Goal: Task Accomplishment & Management: Manage account settings

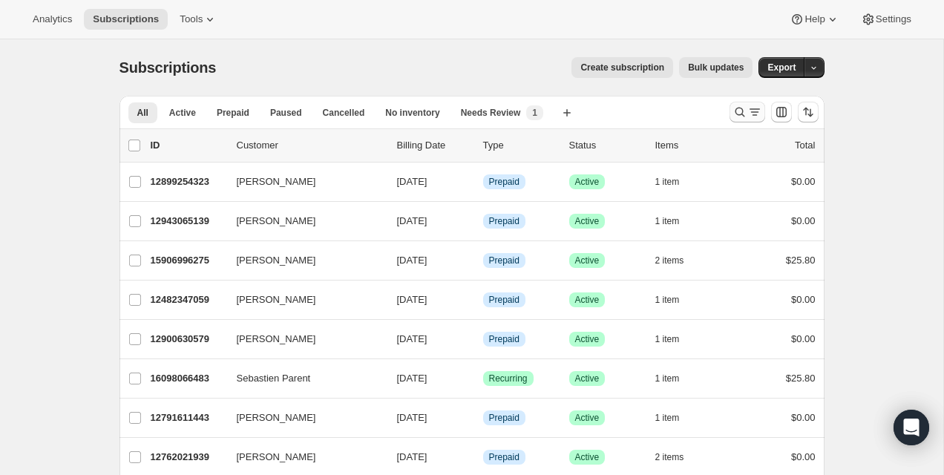
click at [734, 110] on icon "Search and filter results" at bounding box center [740, 112] width 15 height 15
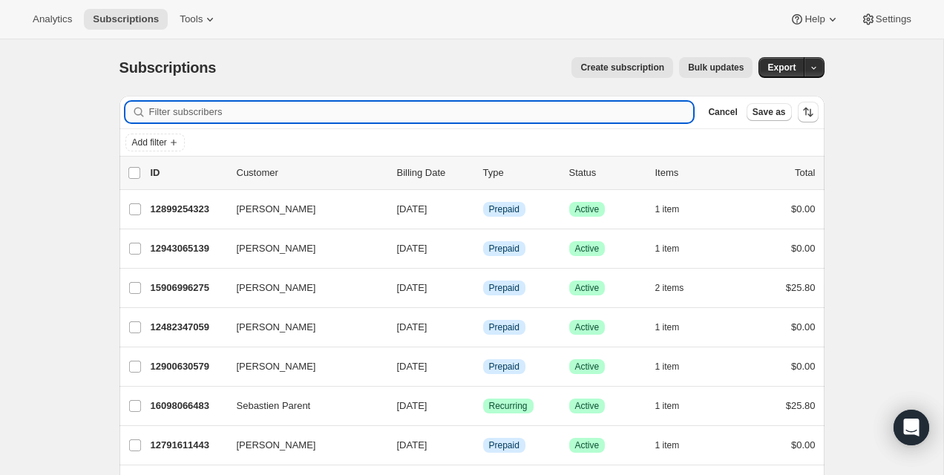
click at [584, 113] on input "Filter subscribers" at bounding box center [421, 112] width 545 height 21
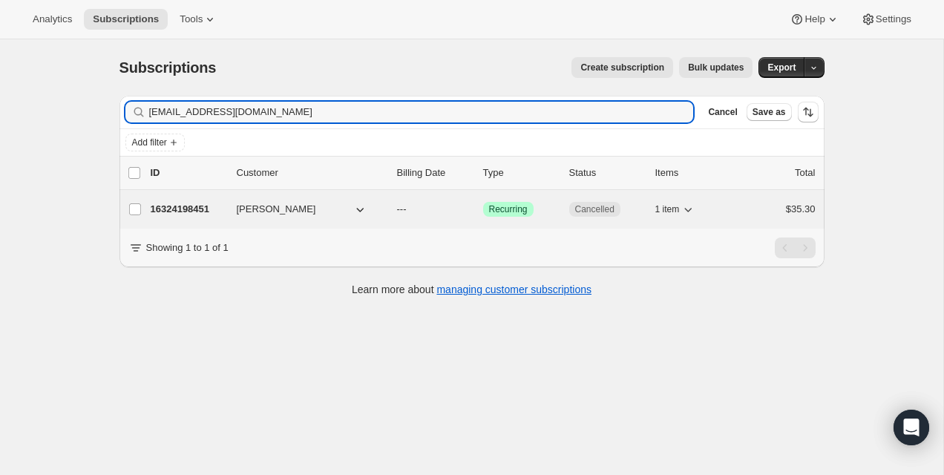
type input "ngovalerie@gmail.com"
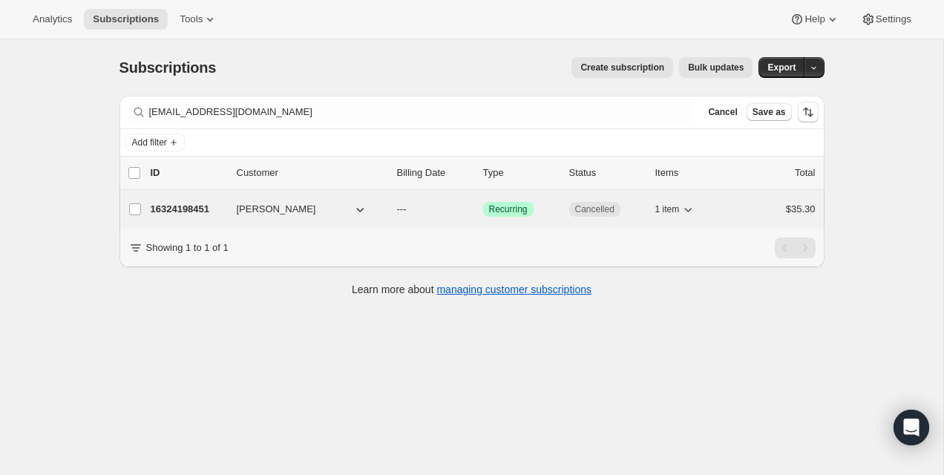
click at [163, 203] on p "16324198451" at bounding box center [188, 209] width 74 height 15
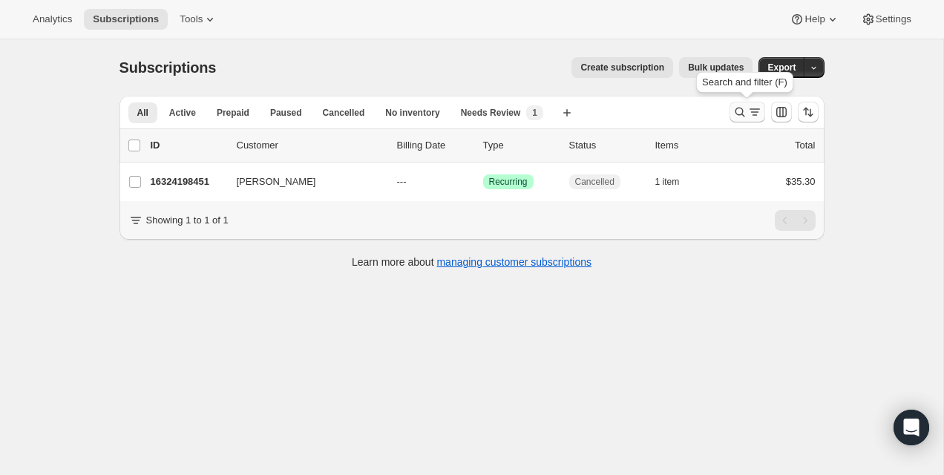
click at [733, 113] on icon "Search and filter results" at bounding box center [740, 112] width 15 height 15
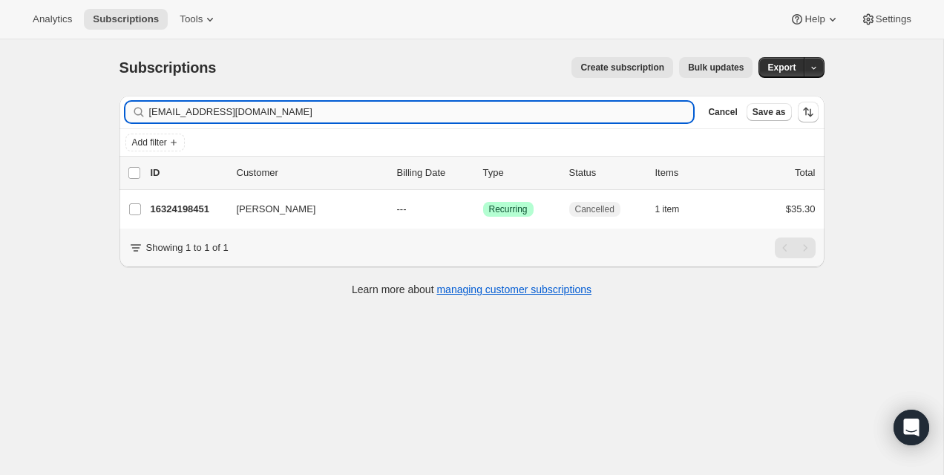
click at [592, 109] on input "ngovalerie@gmail.com" at bounding box center [421, 112] width 545 height 21
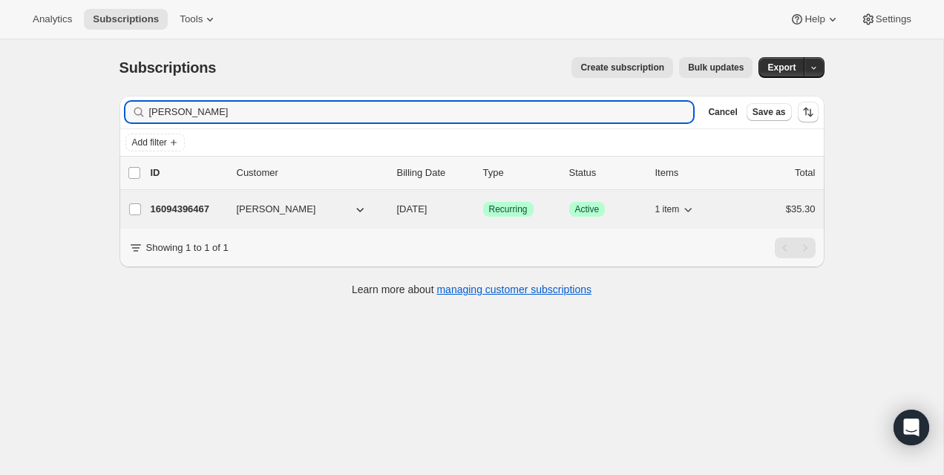
type input "[PERSON_NAME]"
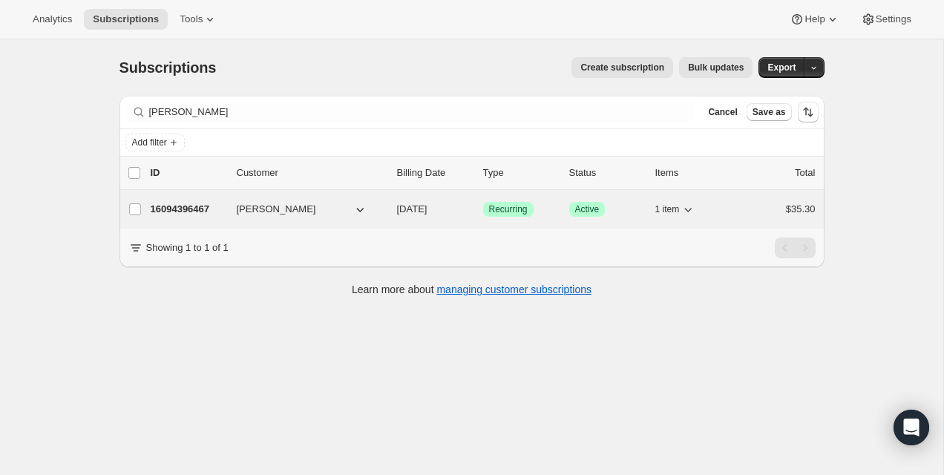
click at [186, 216] on p "16094396467" at bounding box center [188, 209] width 74 height 15
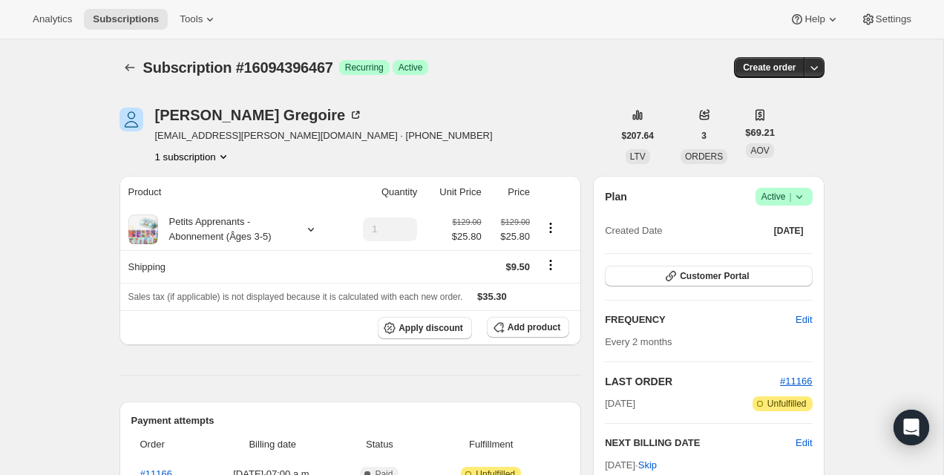
click at [807, 198] on span "Success Active |" at bounding box center [784, 197] width 57 height 18
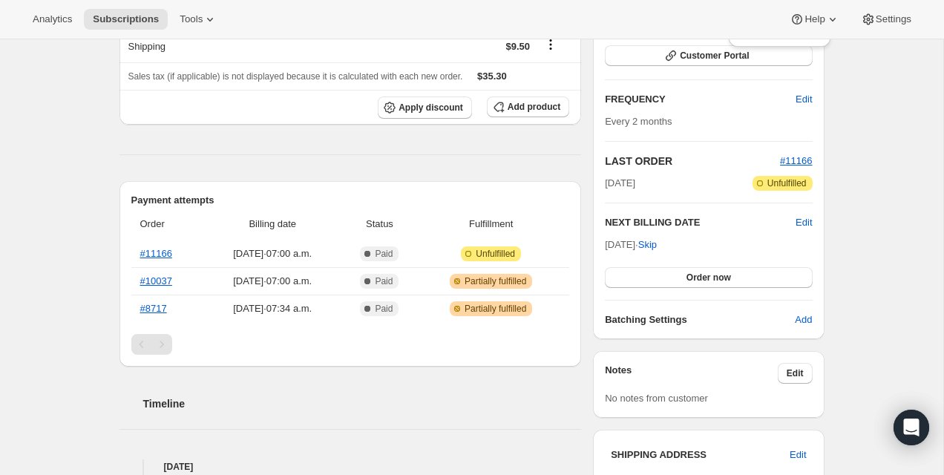
scroll to position [223, 0]
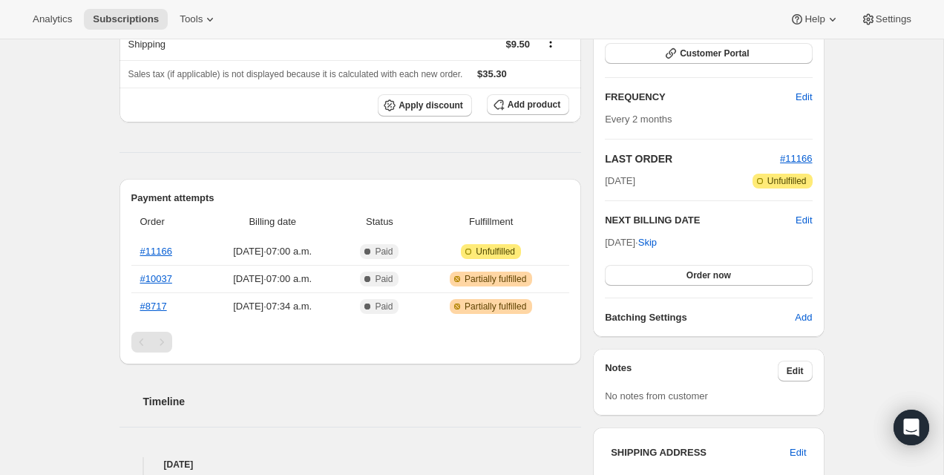
click at [160, 346] on div "Pagination" at bounding box center [161, 342] width 21 height 21
click at [138, 346] on div "Pagination" at bounding box center [141, 342] width 21 height 21
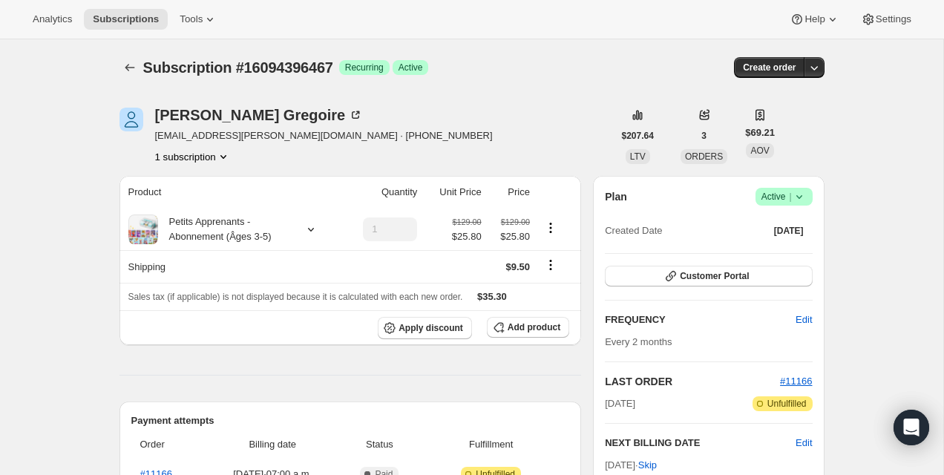
click at [807, 199] on span "Success Active |" at bounding box center [784, 197] width 57 height 18
click at [523, 258] on td "$9.50" at bounding box center [510, 266] width 48 height 33
drag, startPoint x: 276, startPoint y: 137, endPoint x: 151, endPoint y: 138, distance: 125.5
click at [151, 138] on div "Derek Gregoire gregoire.derek@gmail.com · +15149296011 1 subscription" at bounding box center [367, 136] width 494 height 56
copy span "gregoire.derek@gmail.com"
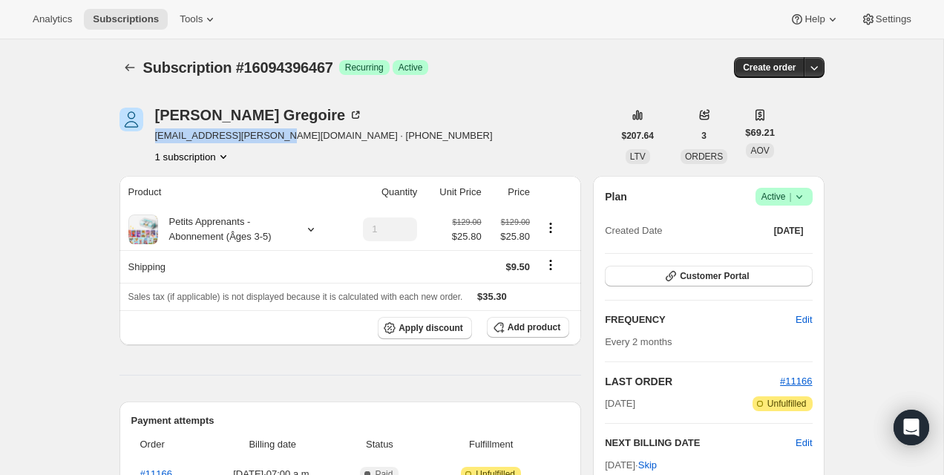
copy span "gregoire.derek@gmail.com"
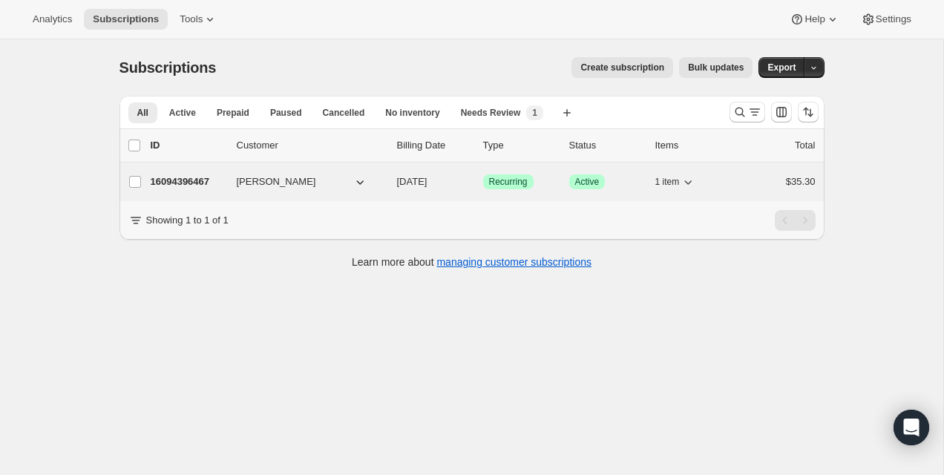
click at [175, 183] on p "16094396467" at bounding box center [188, 181] width 74 height 15
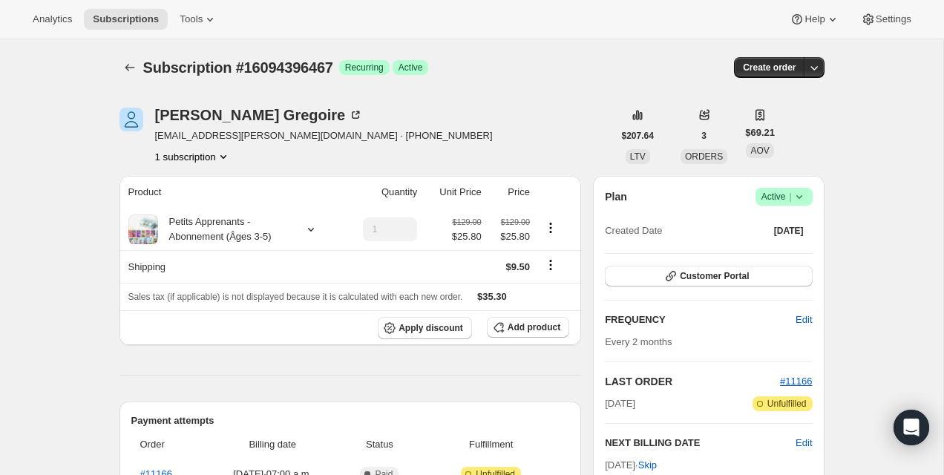
click at [797, 202] on icon at bounding box center [799, 196] width 15 height 15
click at [779, 244] on span "Cancel subscription" at bounding box center [780, 251] width 84 height 15
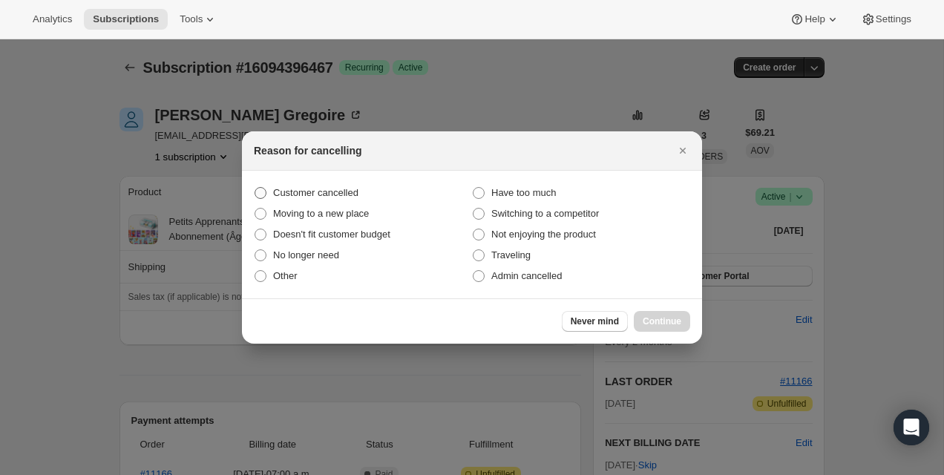
click at [324, 189] on span "Customer cancelled" at bounding box center [315, 192] width 85 height 11
click at [255, 188] on input "Customer cancelled" at bounding box center [255, 187] width 1 height 1
radio input "true"
click at [664, 320] on span "Continue" at bounding box center [662, 322] width 39 height 12
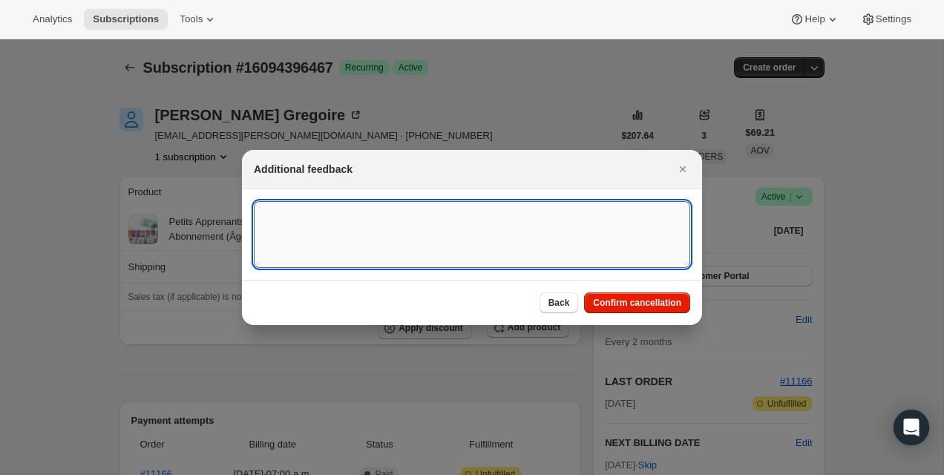
click at [385, 253] on textarea ":r2g:" at bounding box center [472, 234] width 437 height 67
type textarea "customer doenst like the product"
click at [641, 301] on span "Confirm cancellation" at bounding box center [637, 303] width 88 height 12
